Goal: Navigation & Orientation: Find specific page/section

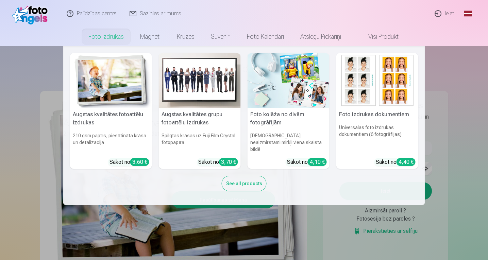
click at [104, 94] on img at bounding box center [111, 80] width 82 height 55
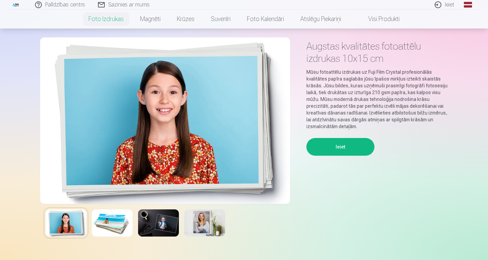
scroll to position [22, 0]
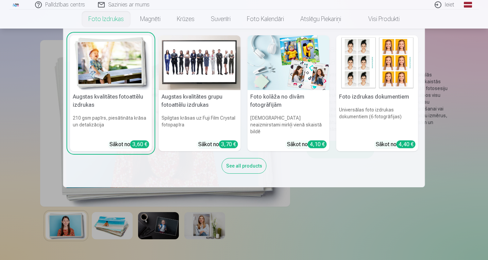
click at [285, 65] on img at bounding box center [288, 62] width 82 height 55
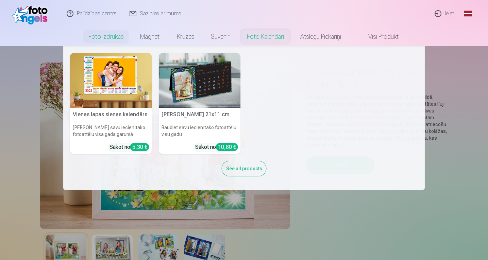
click at [261, 37] on link "Foto kalendāri" at bounding box center [265, 36] width 53 height 19
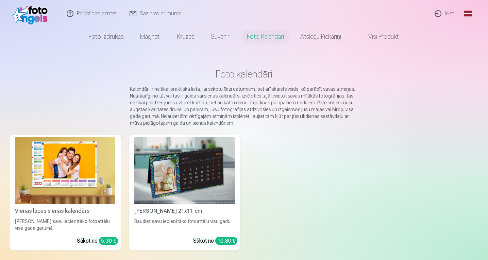
click at [374, 39] on link "Visi produkti" at bounding box center [378, 36] width 58 height 19
